Goal: Transaction & Acquisition: Book appointment/travel/reservation

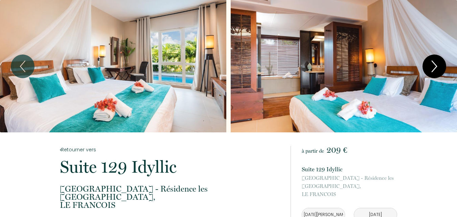
click at [438, 67] on icon "Next" at bounding box center [434, 66] width 14 height 20
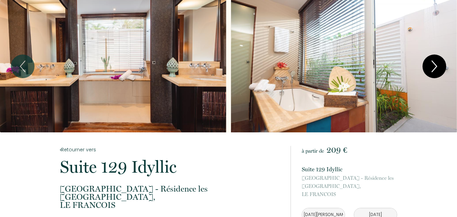
click at [438, 67] on icon "Next" at bounding box center [434, 66] width 14 height 20
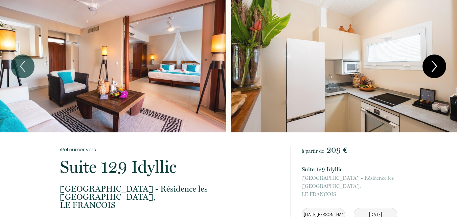
click at [438, 67] on icon "Next" at bounding box center [434, 66] width 14 height 20
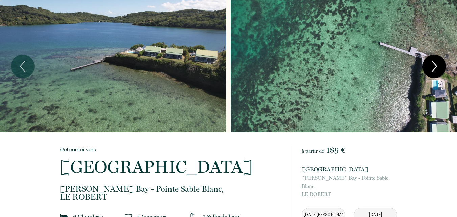
click at [435, 73] on icon "Next" at bounding box center [434, 66] width 14 height 20
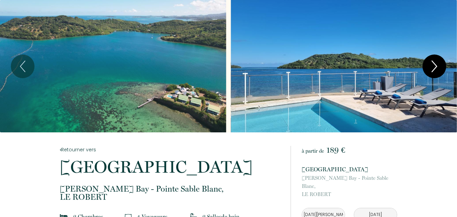
click at [435, 73] on icon "Next" at bounding box center [434, 66] width 14 height 20
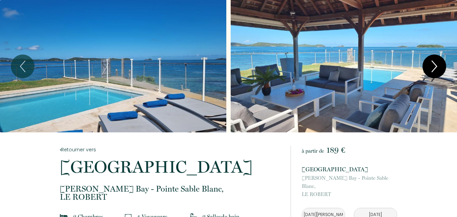
click at [435, 73] on icon "Next" at bounding box center [434, 66] width 14 height 20
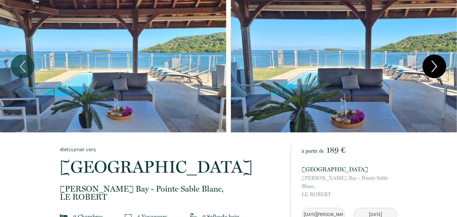
click at [435, 73] on icon "Next" at bounding box center [434, 66] width 14 height 20
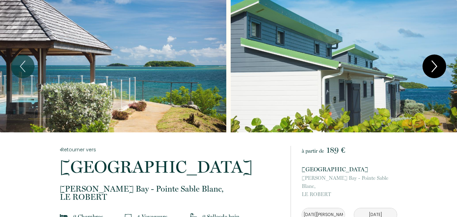
click at [435, 73] on icon "Next" at bounding box center [434, 66] width 14 height 20
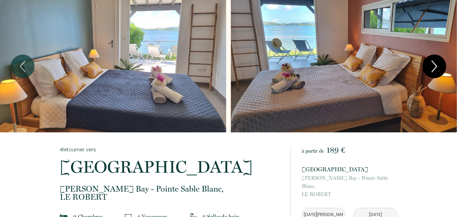
click at [435, 73] on icon "Next" at bounding box center [434, 66] width 14 height 20
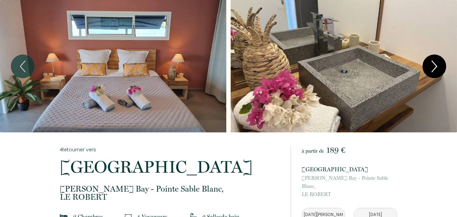
click at [435, 73] on icon "Next" at bounding box center [434, 66] width 14 height 20
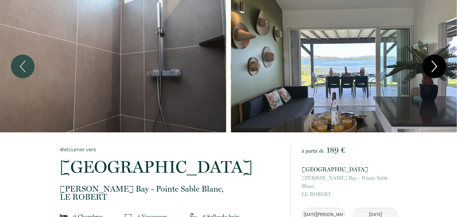
click at [435, 73] on icon "Next" at bounding box center [434, 66] width 14 height 20
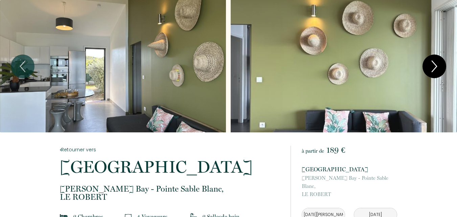
click at [435, 73] on icon "Next" at bounding box center [434, 66] width 14 height 20
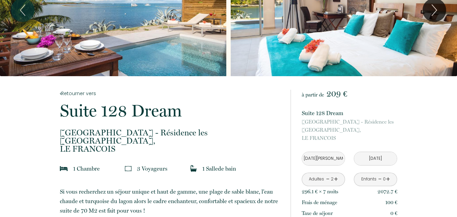
scroll to position [66, 0]
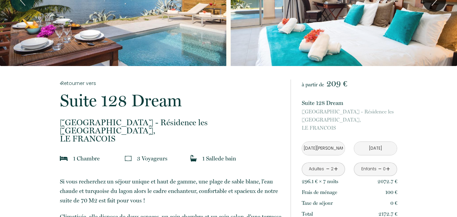
drag, startPoint x: 117, startPoint y: 131, endPoint x: 59, endPoint y: 126, distance: 57.8
copy p "East Lagoon - Résidence les Villas du Lagon, LE FRANCOIS"
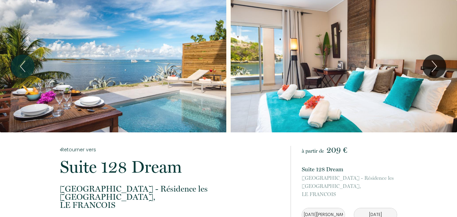
click at [116, 49] on div "Slideshow" at bounding box center [113, 66] width 226 height 132
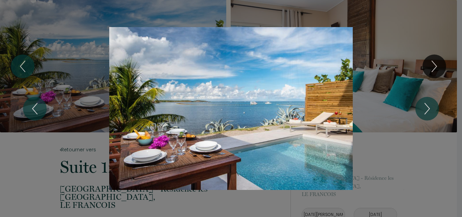
click at [442, 70] on div "1 2 3 4 5 6 7 8 9 10 11 12 13" at bounding box center [231, 108] width 462 height 217
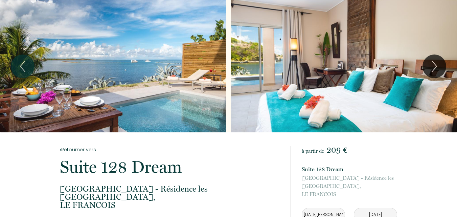
click at [139, 54] on div "Slideshow" at bounding box center [113, 66] width 226 height 132
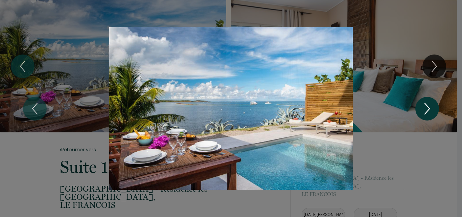
click at [430, 112] on icon "Next" at bounding box center [427, 108] width 14 height 20
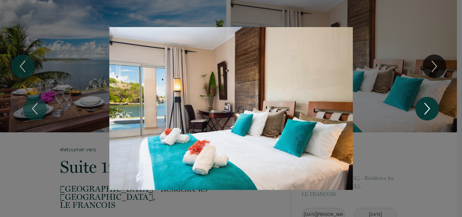
click at [430, 112] on icon "Next" at bounding box center [427, 108] width 14 height 20
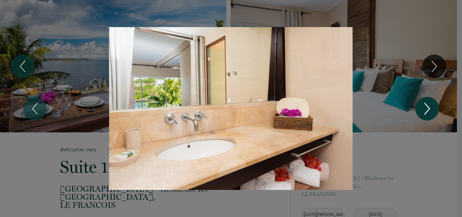
click at [430, 112] on icon "Next" at bounding box center [427, 108] width 14 height 20
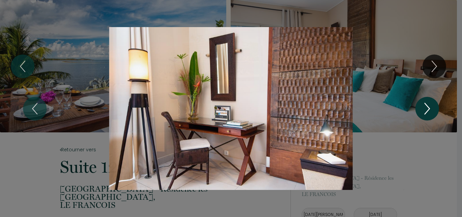
click at [430, 112] on icon "Next" at bounding box center [427, 108] width 14 height 20
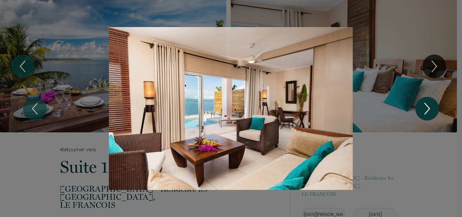
click at [429, 118] on icon "Next" at bounding box center [427, 108] width 14 height 20
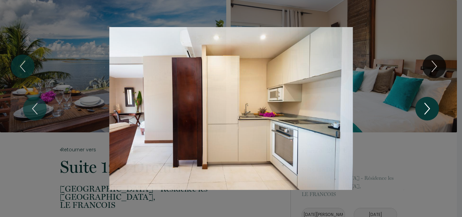
click at [429, 118] on icon "Next" at bounding box center [427, 108] width 14 height 20
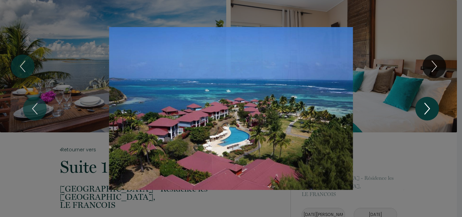
click at [431, 115] on icon "Next" at bounding box center [427, 108] width 14 height 20
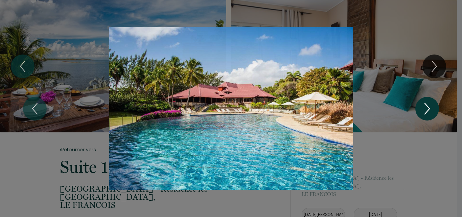
click at [431, 115] on icon "Next" at bounding box center [427, 108] width 14 height 20
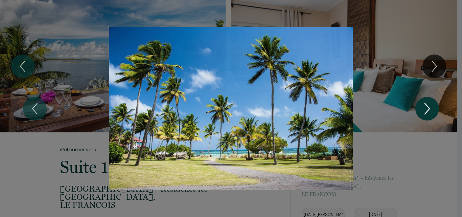
click at [431, 115] on icon "Next" at bounding box center [427, 108] width 14 height 20
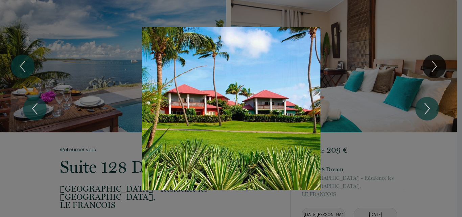
click at [407, 194] on div "1 2 3 4 5 6 7 8 9 10 11 12 13" at bounding box center [231, 108] width 462 height 217
